Goal: Navigation & Orientation: Find specific page/section

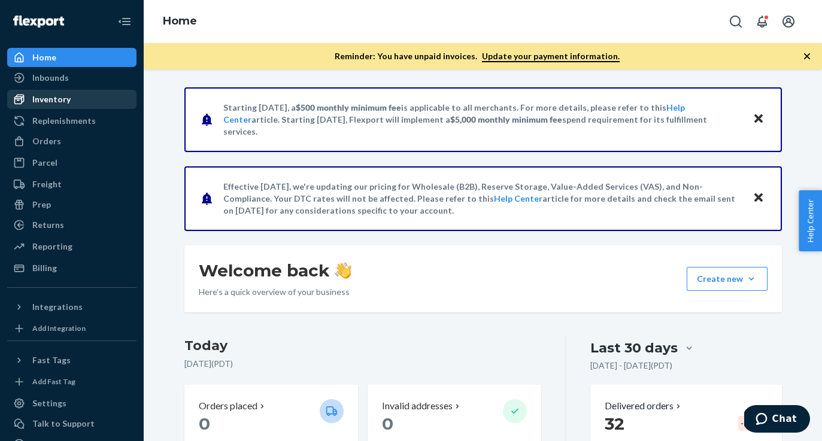
click at [102, 99] on div "Inventory" at bounding box center [71, 99] width 127 height 17
